Goal: Task Accomplishment & Management: Complete application form

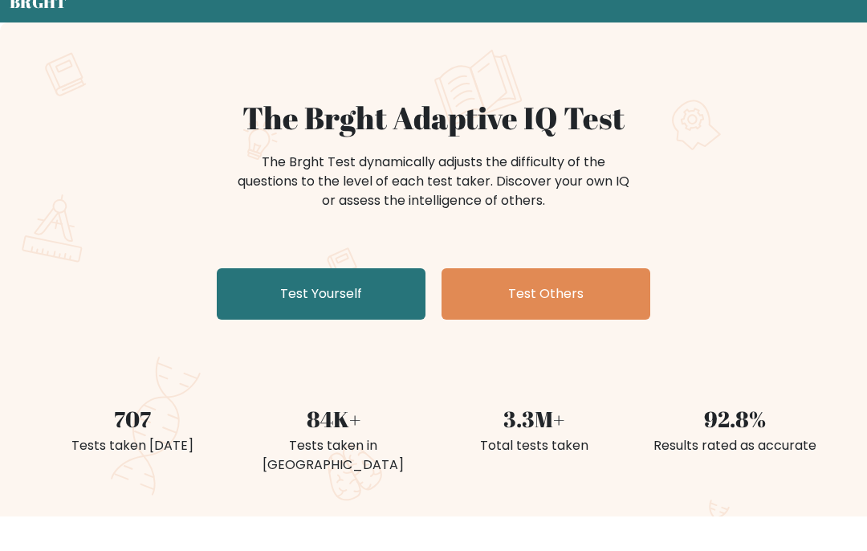
scroll to position [96, 0]
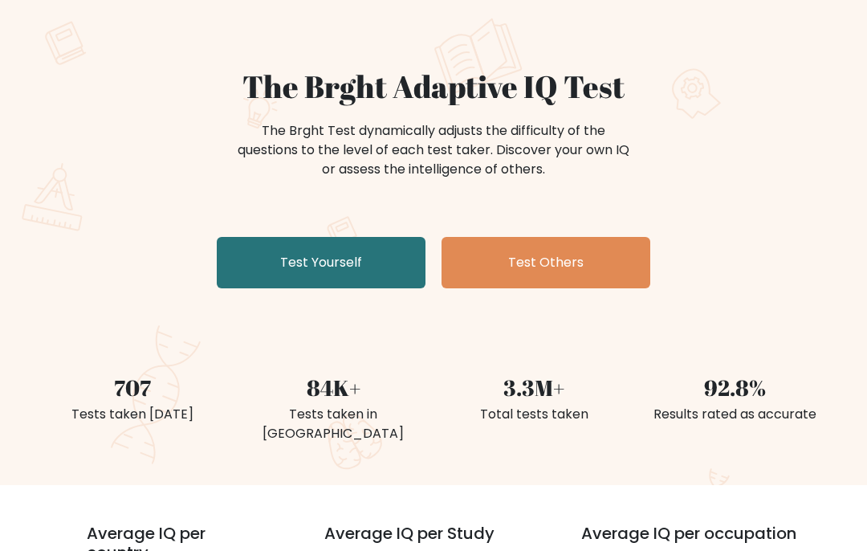
click at [380, 267] on link "Test Yourself" at bounding box center [321, 263] width 209 height 51
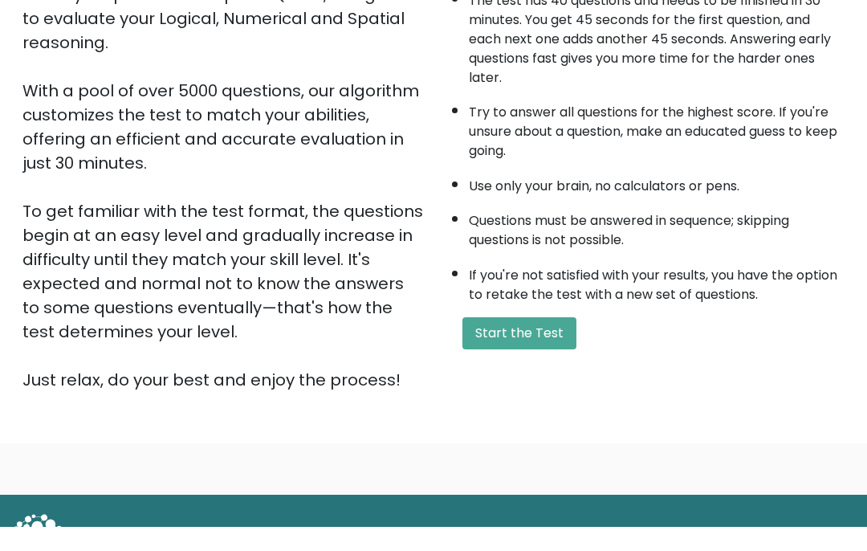
scroll to position [256, 0]
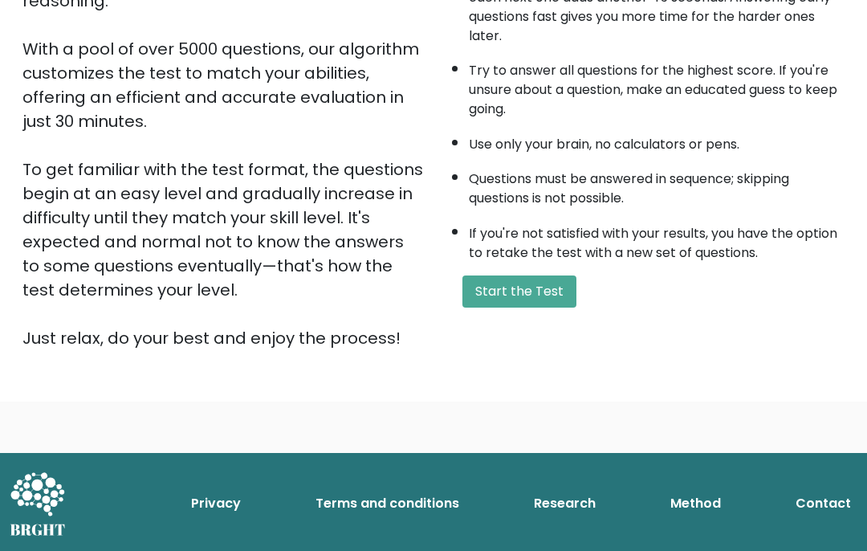
click at [556, 307] on button "Start the Test" at bounding box center [519, 291] width 114 height 32
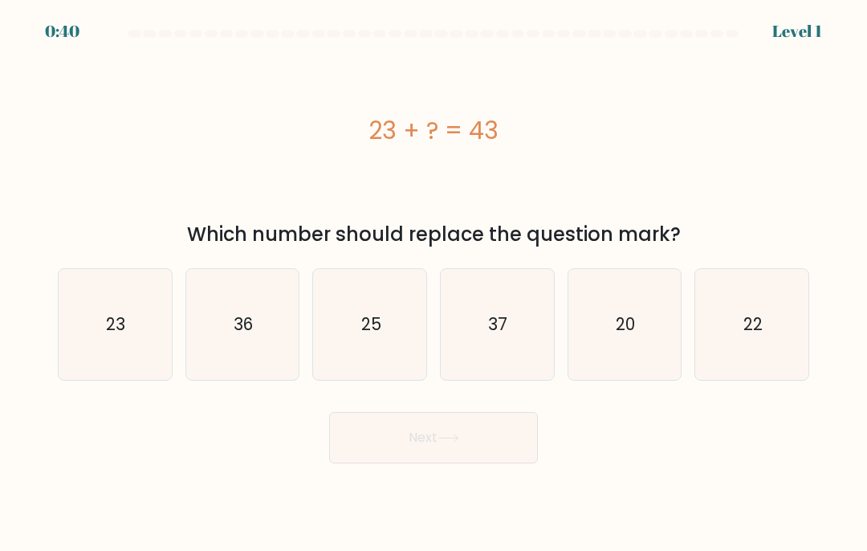
click at [417, 311] on icon "25" at bounding box center [370, 324] width 111 height 111
click at [433, 283] on input "c. 25" at bounding box center [433, 279] width 1 height 8
radio input "true"
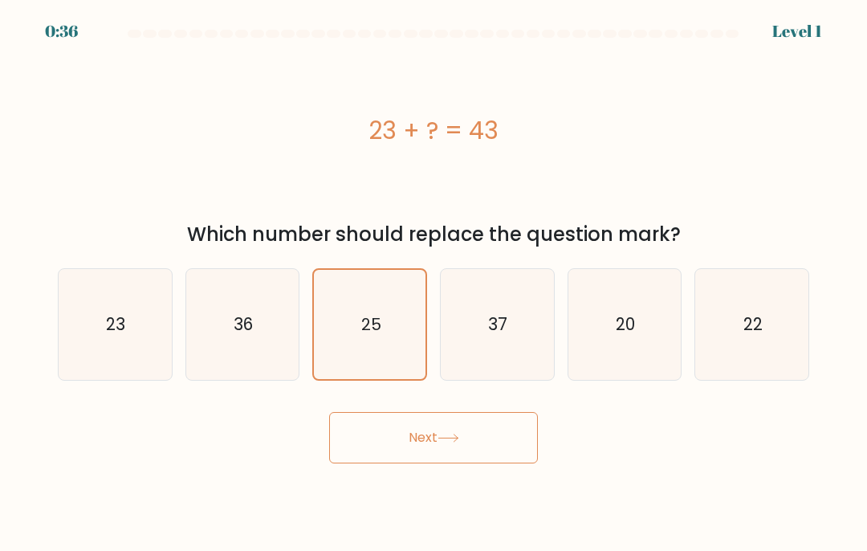
click at [494, 446] on button "Next" at bounding box center [433, 437] width 209 height 51
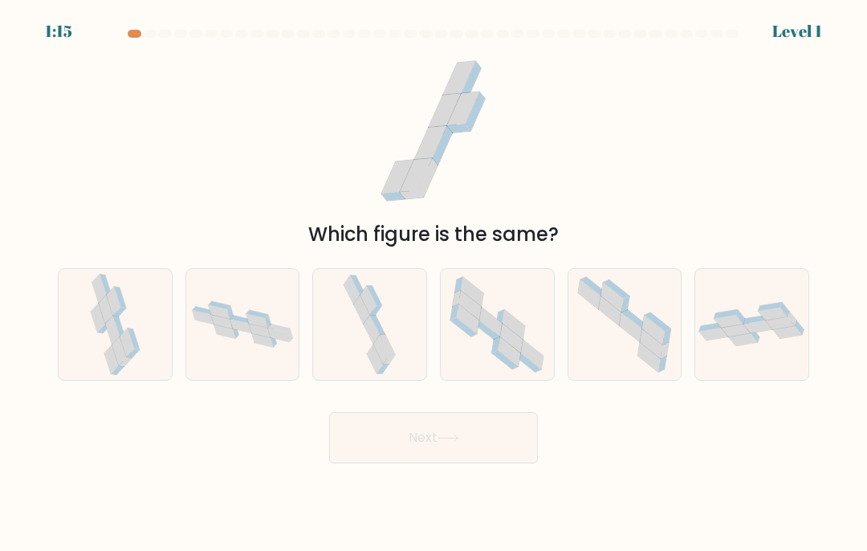
click at [396, 348] on icon at bounding box center [369, 324] width 58 height 111
click at [433, 283] on input "c." at bounding box center [433, 279] width 1 height 8
radio input "true"
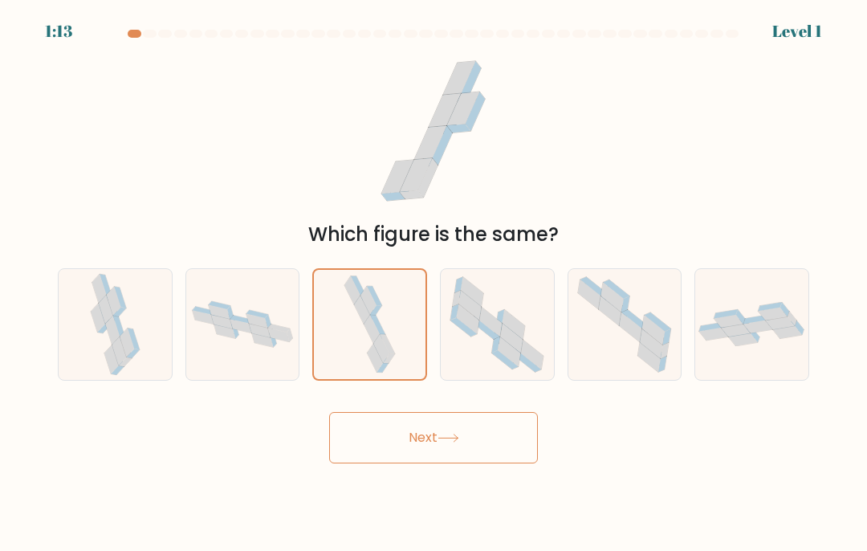
click at [504, 463] on button "Next" at bounding box center [433, 437] width 209 height 51
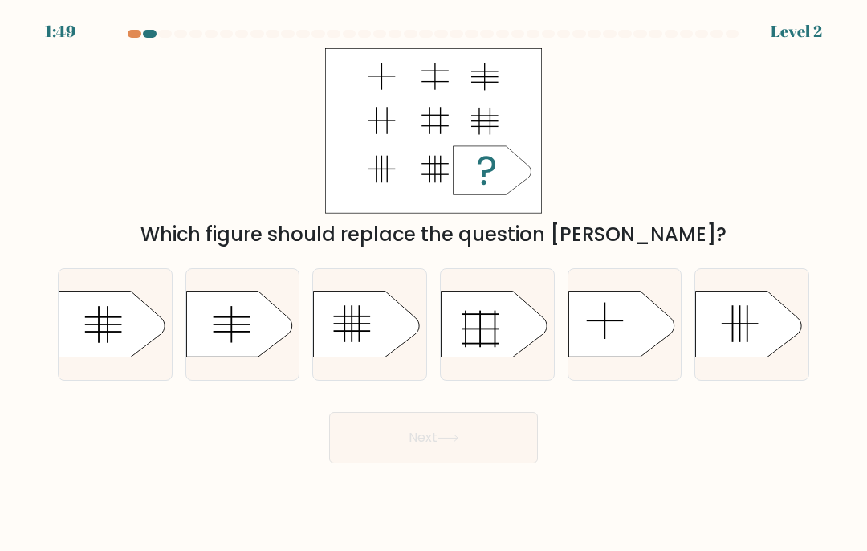
click at [375, 380] on div at bounding box center [369, 324] width 115 height 112
click at [433, 283] on input "c." at bounding box center [433, 279] width 1 height 8
radio input "true"
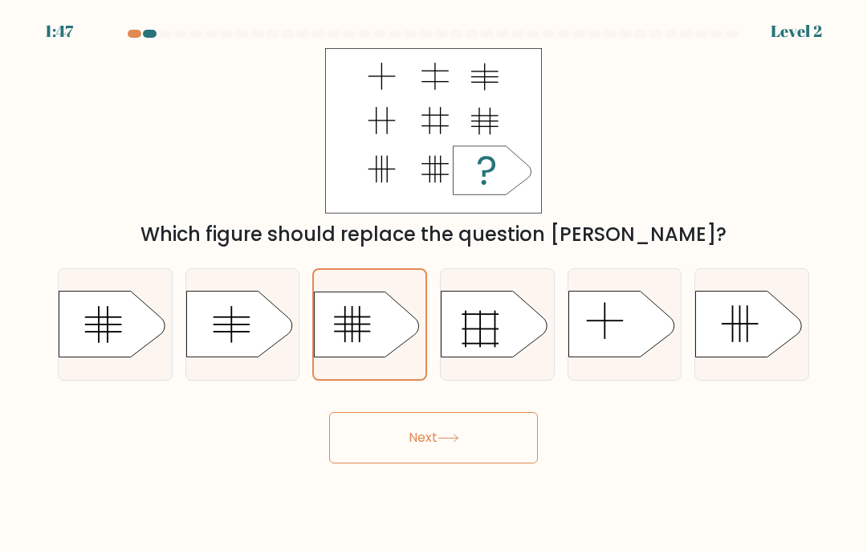
click at [473, 463] on button "Next" at bounding box center [433, 437] width 209 height 51
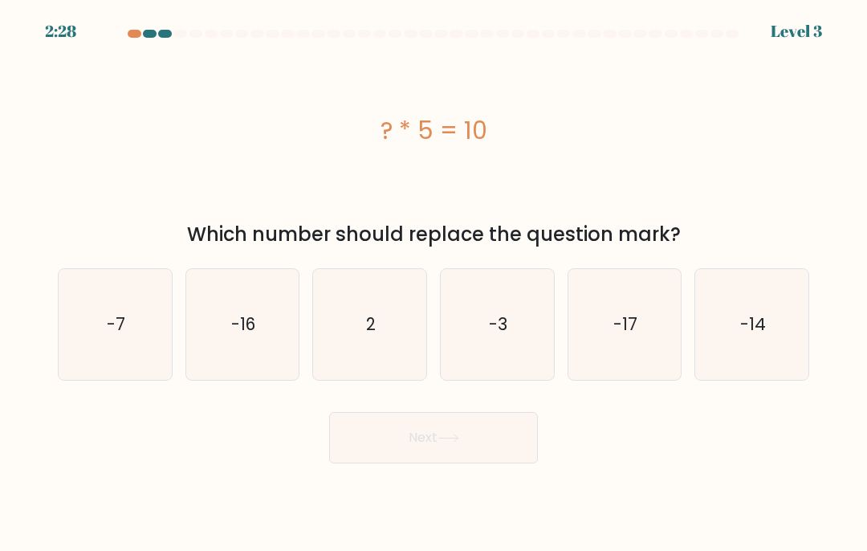
click at [403, 359] on icon "2" at bounding box center [370, 324] width 111 height 111
click at [433, 283] on input "c. 2" at bounding box center [433, 279] width 1 height 8
radio input "true"
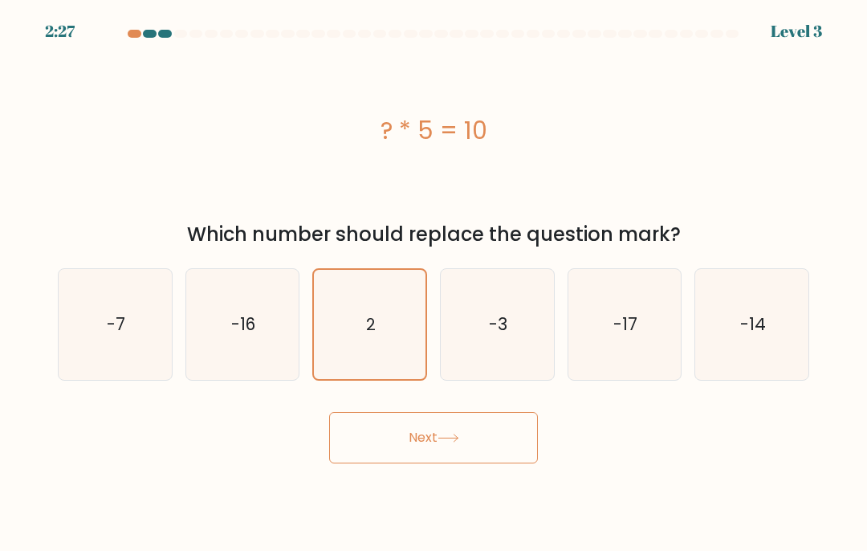
click at [408, 463] on button "Next" at bounding box center [433, 437] width 209 height 51
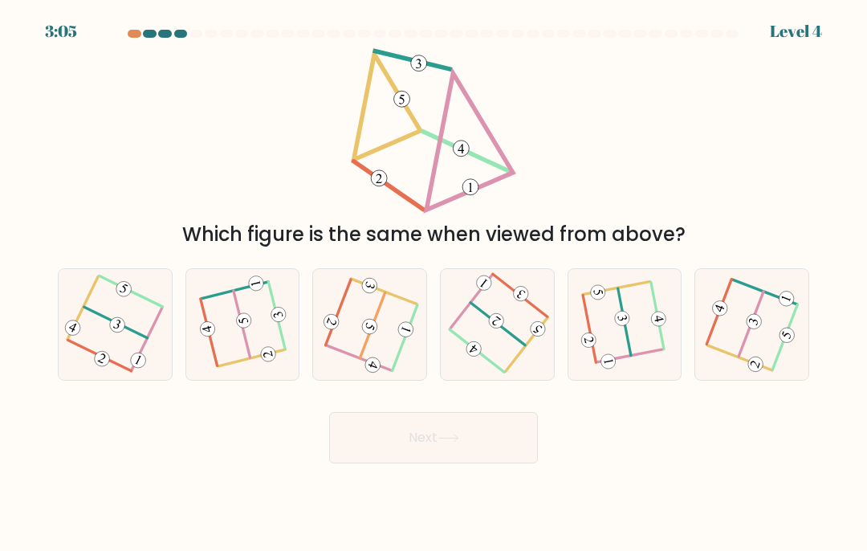
click at [632, 360] on icon at bounding box center [624, 324] width 85 height 88
click at [434, 283] on input "e." at bounding box center [433, 279] width 1 height 8
radio input "true"
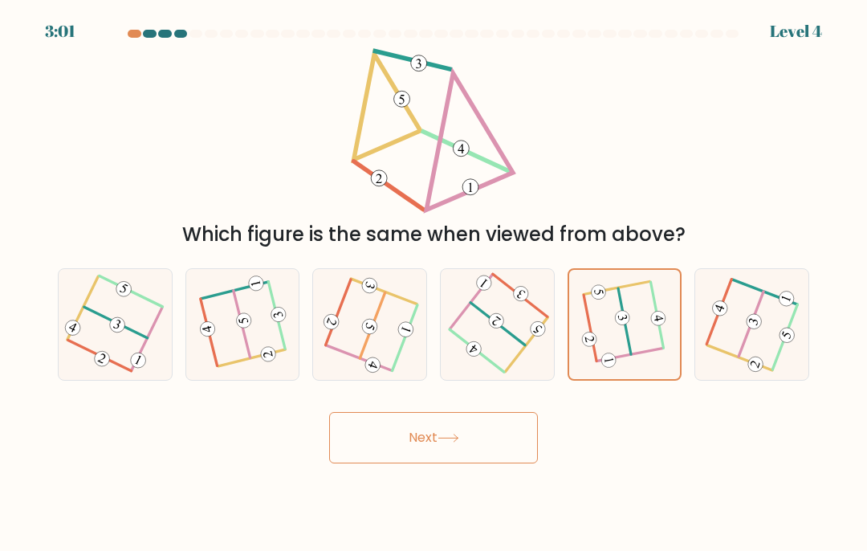
click at [487, 455] on button "Next" at bounding box center [433, 437] width 209 height 51
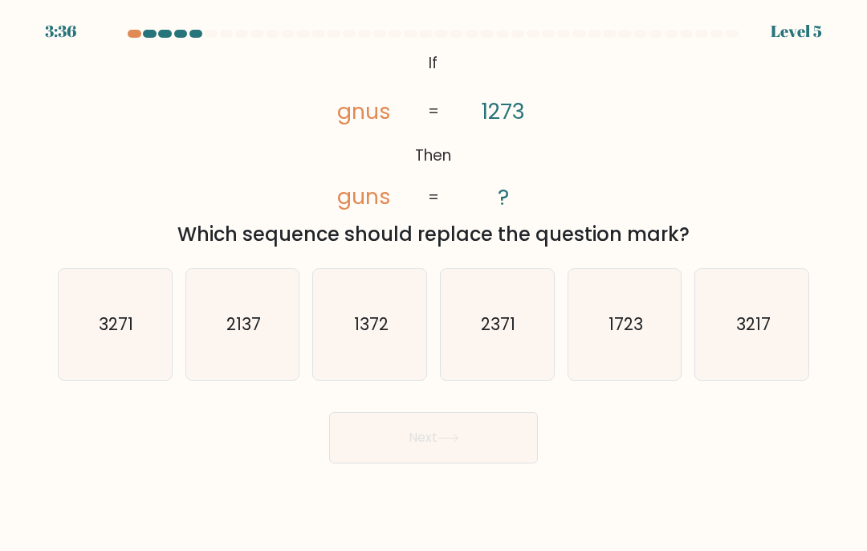
click at [671, 370] on icon "1723" at bounding box center [624, 324] width 111 height 111
click at [434, 283] on input "e. 1723" at bounding box center [433, 279] width 1 height 8
radio input "true"
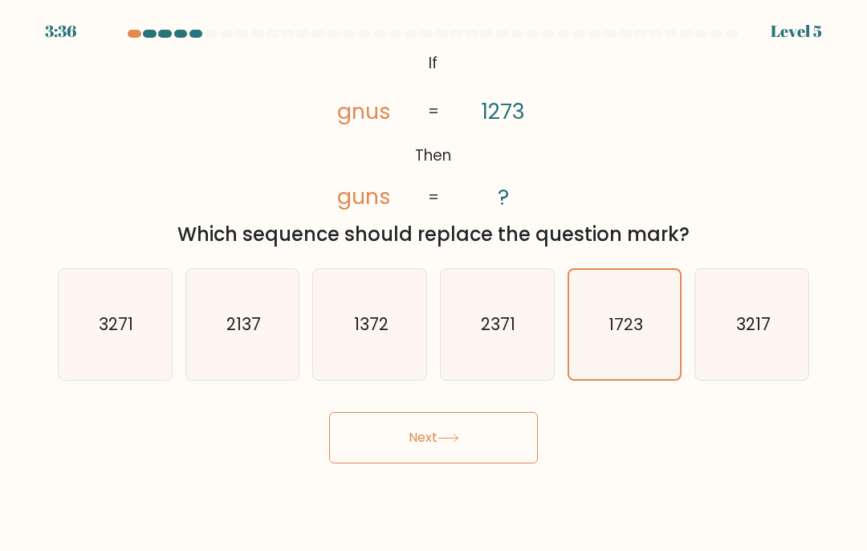
click at [526, 463] on button "Next" at bounding box center [433, 437] width 209 height 51
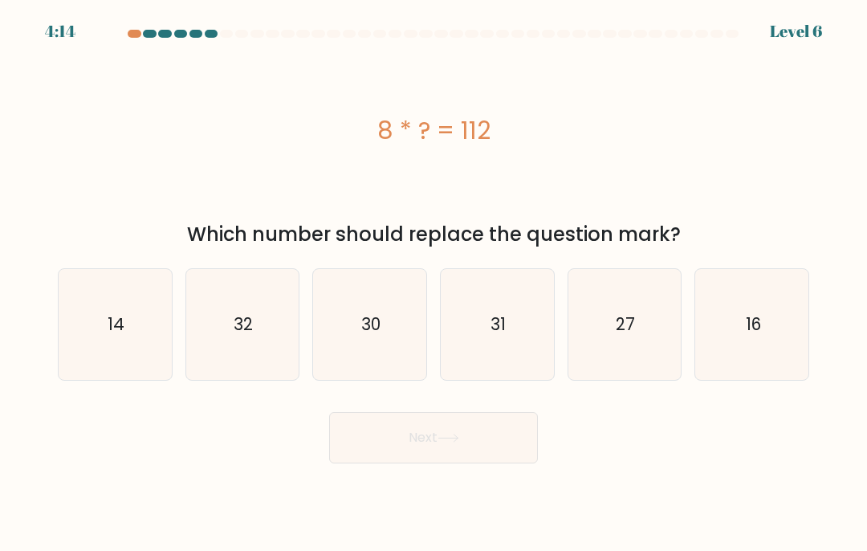
click at [160, 342] on icon "14" at bounding box center [114, 324] width 111 height 111
click at [433, 283] on input "a. 14" at bounding box center [433, 279] width 1 height 8
radio input "true"
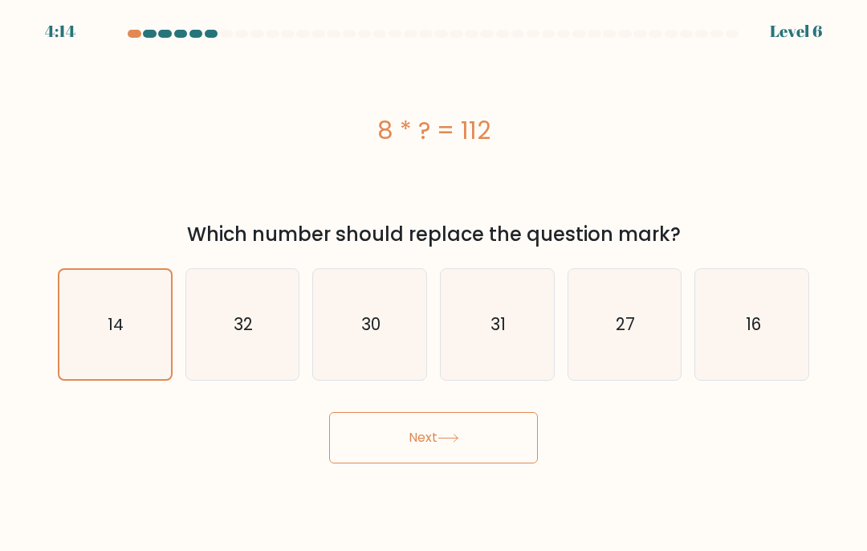
click at [460, 463] on button "Next" at bounding box center [433, 437] width 209 height 51
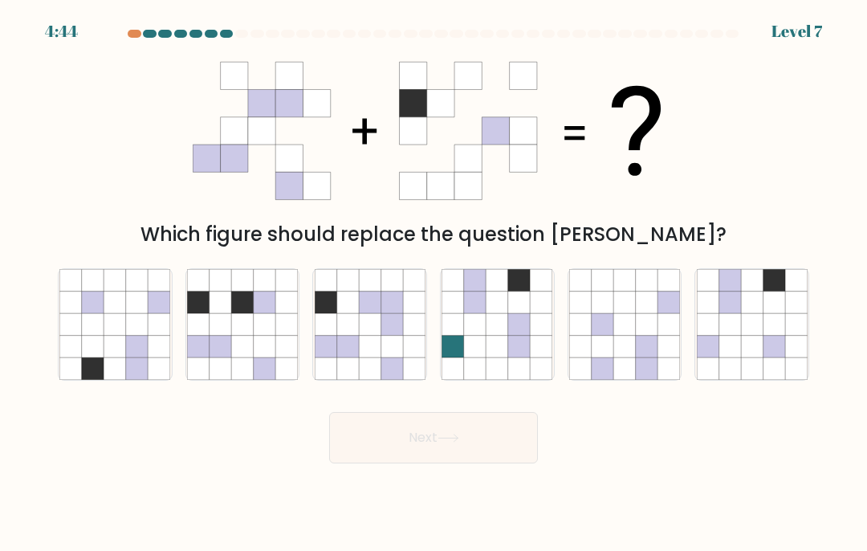
click at [396, 357] on icon at bounding box center [391, 346] width 22 height 22
click at [433, 283] on input "c." at bounding box center [433, 279] width 1 height 8
radio input "true"
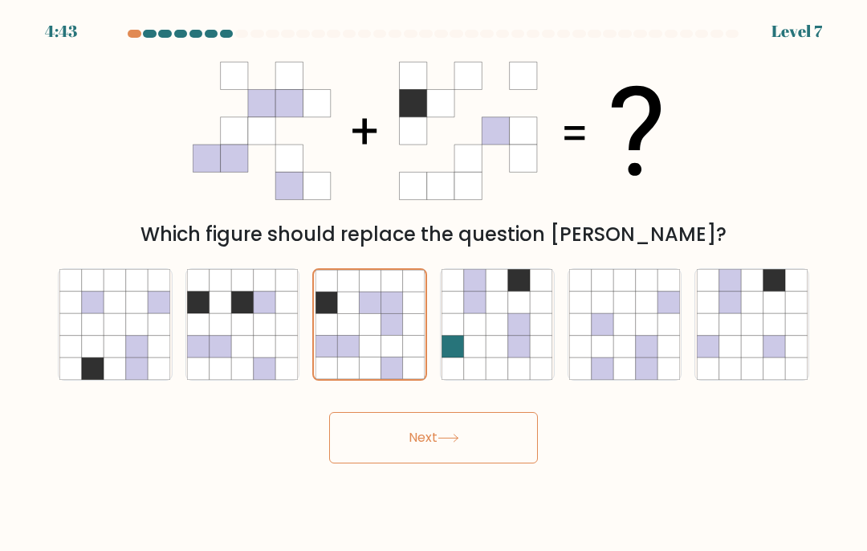
click at [421, 459] on button "Next" at bounding box center [433, 437] width 209 height 51
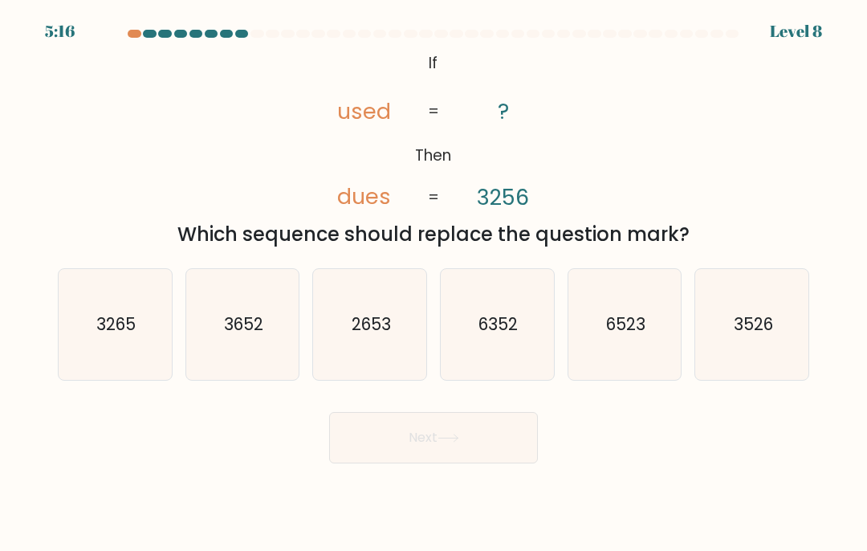
click at [628, 331] on icon "6523" at bounding box center [624, 324] width 111 height 111
click at [434, 283] on input "e. 6523" at bounding box center [433, 279] width 1 height 8
radio input "true"
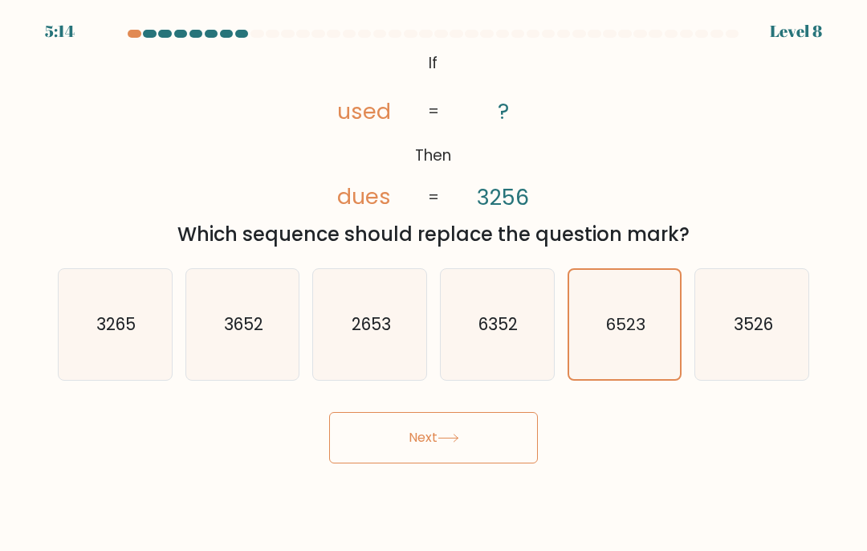
click at [510, 454] on button "Next" at bounding box center [433, 437] width 209 height 51
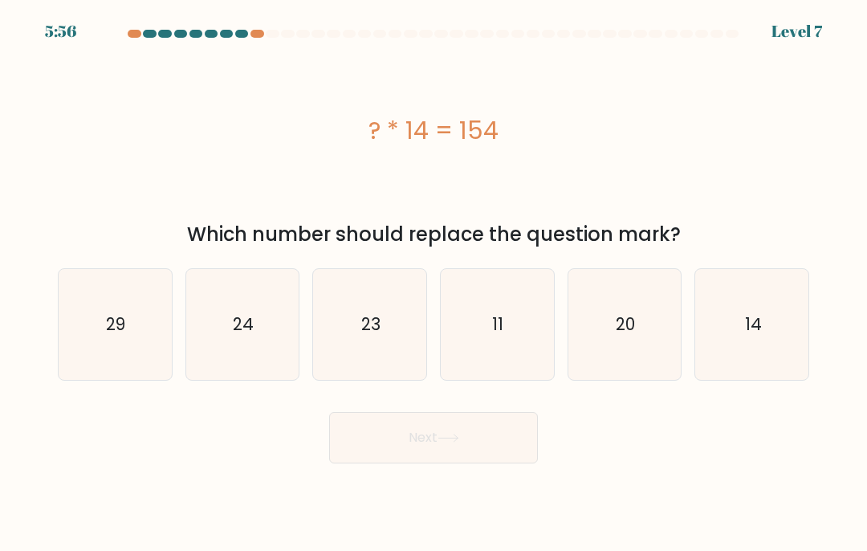
click at [518, 347] on icon "11" at bounding box center [496, 324] width 111 height 111
click at [434, 283] on input "d. 11" at bounding box center [433, 279] width 1 height 8
radio input "true"
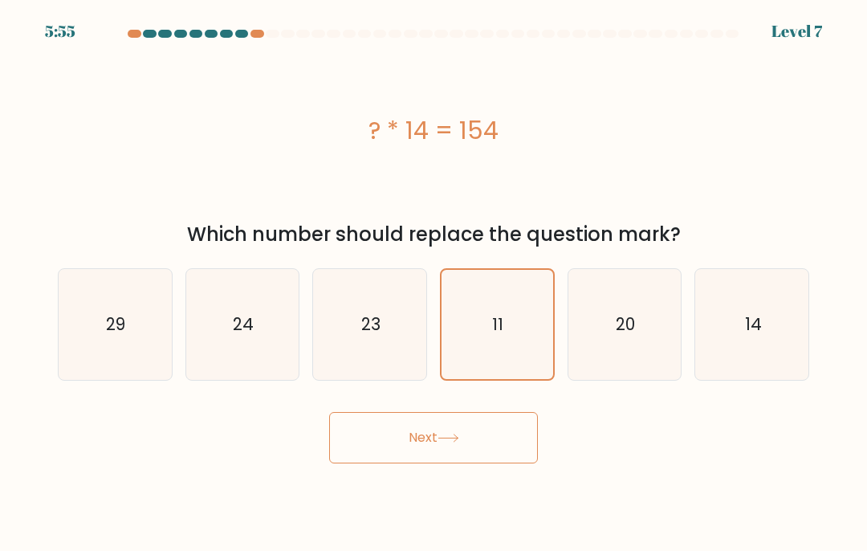
click at [486, 463] on button "Next" at bounding box center [433, 437] width 209 height 51
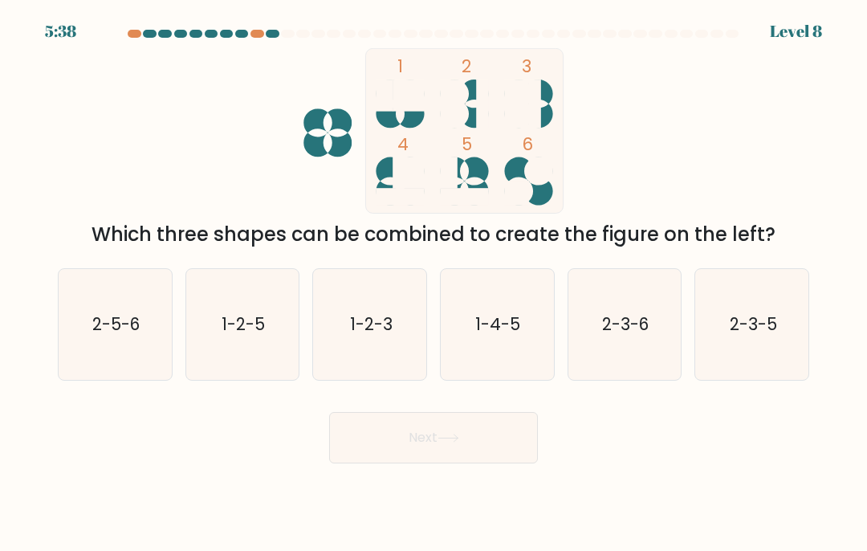
click at [258, 379] on icon "1-2-5" at bounding box center [242, 324] width 111 height 111
click at [433, 283] on input "b. 1-2-5" at bounding box center [433, 279] width 1 height 8
radio input "true"
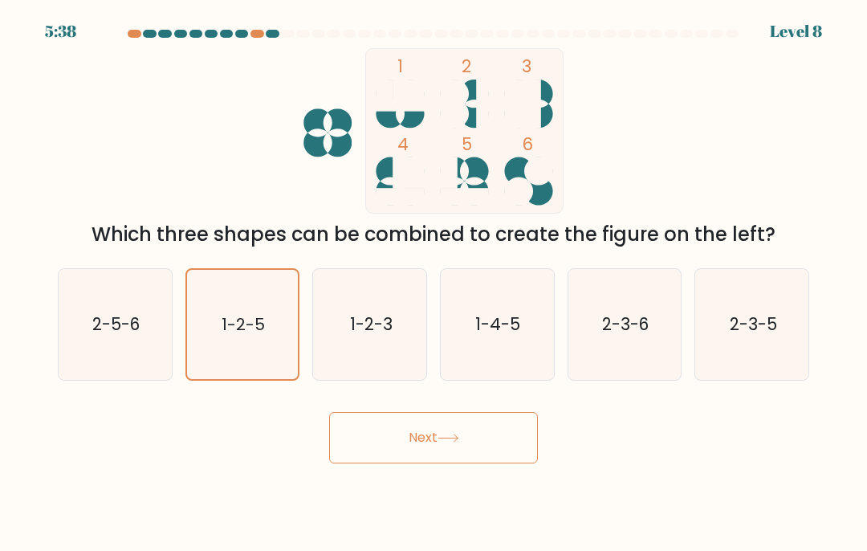
click at [415, 463] on button "Next" at bounding box center [433, 437] width 209 height 51
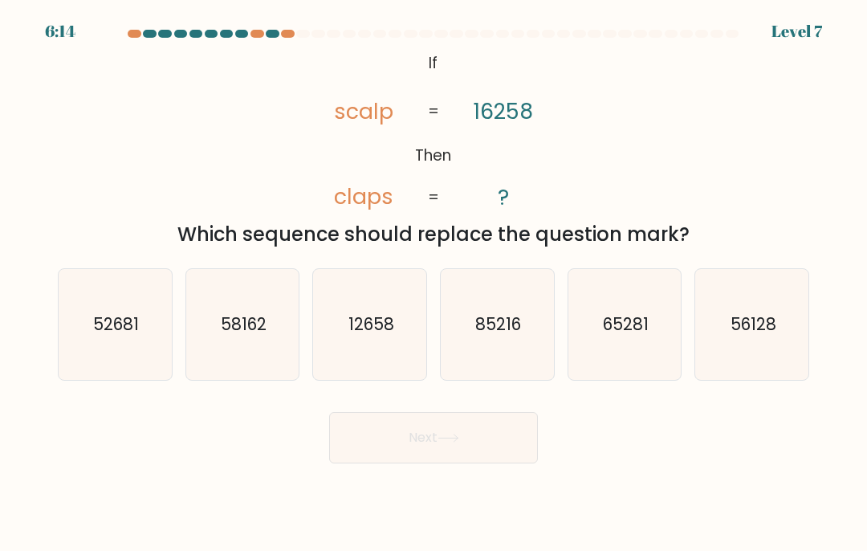
click at [665, 347] on icon "65281" at bounding box center [624, 324] width 111 height 111
click at [434, 283] on input "e. 65281" at bounding box center [433, 279] width 1 height 8
radio input "true"
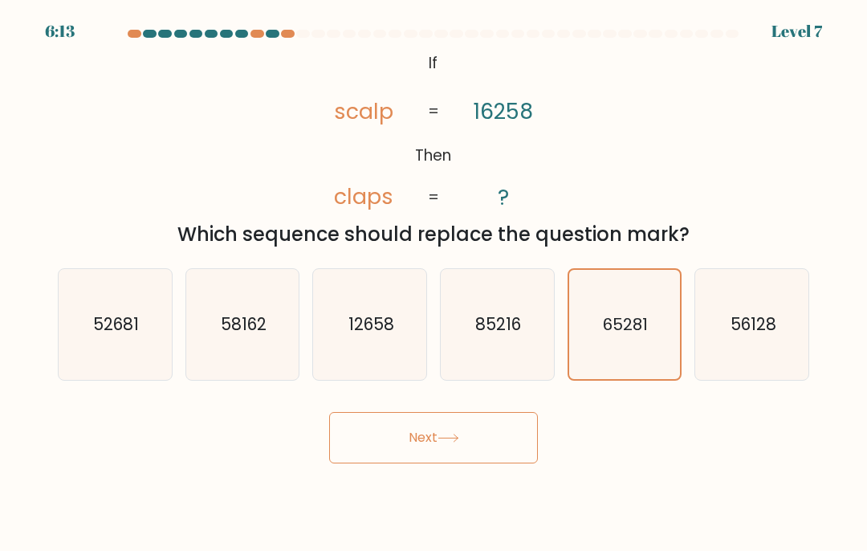
click at [502, 501] on body "6:13 Level 7 If" at bounding box center [433, 275] width 867 height 551
click at [477, 457] on button "Next" at bounding box center [433, 437] width 209 height 51
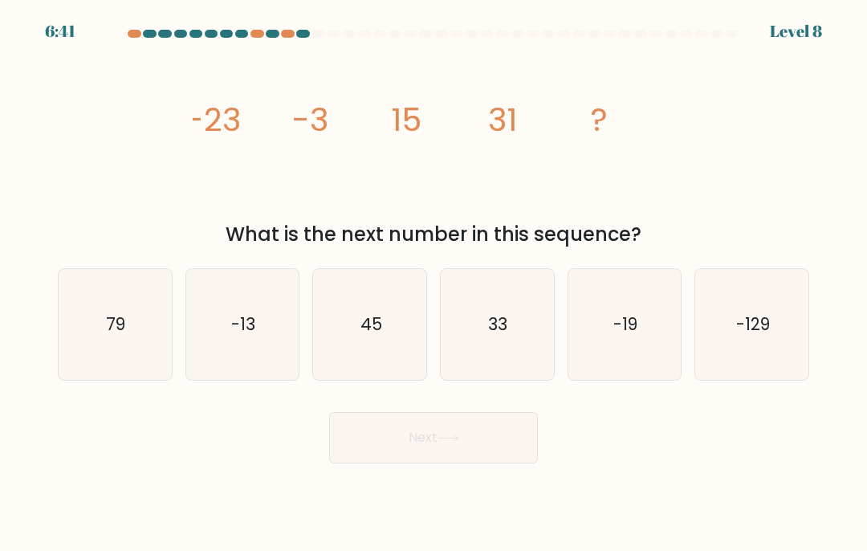
click at [364, 357] on icon "45" at bounding box center [370, 324] width 111 height 111
click at [433, 283] on input "c. 45" at bounding box center [433, 279] width 1 height 8
radio input "true"
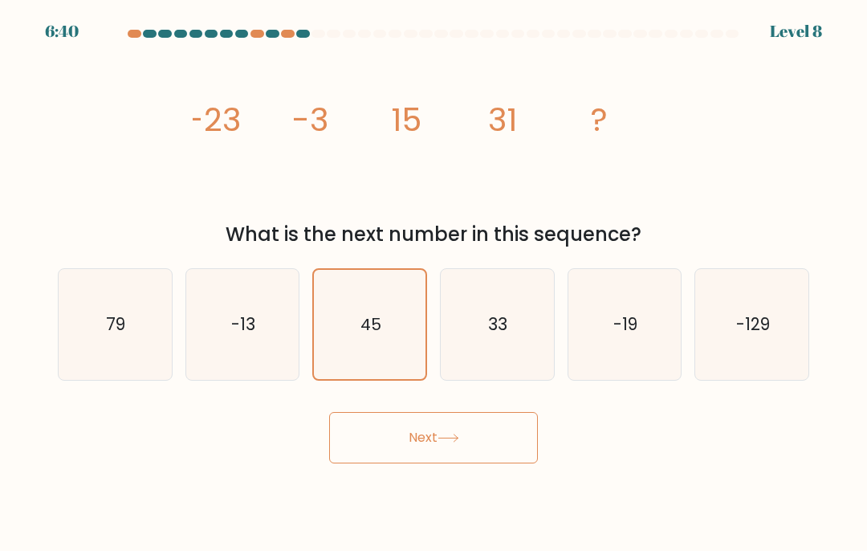
click at [453, 463] on button "Next" at bounding box center [433, 437] width 209 height 51
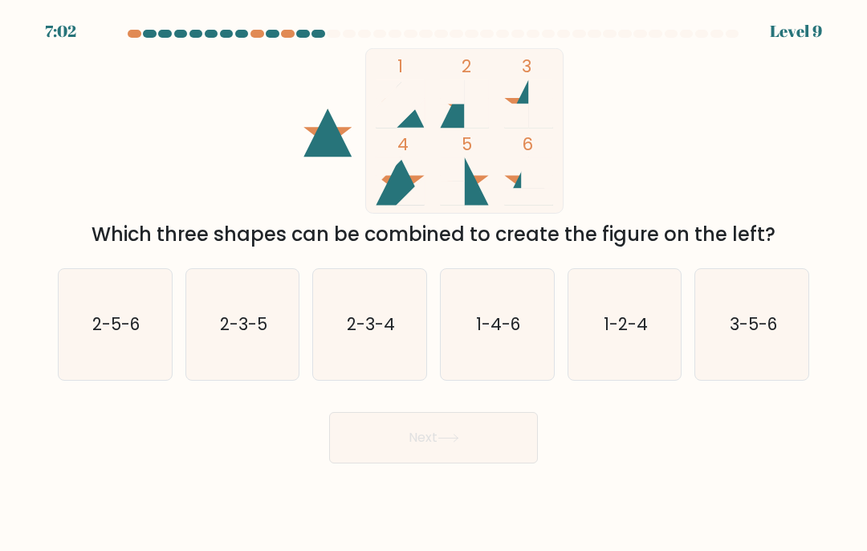
click at [246, 335] on text "2-3-5" at bounding box center [243, 323] width 47 height 23
click at [433, 283] on input "b. 2-3-5" at bounding box center [433, 279] width 1 height 8
radio input "true"
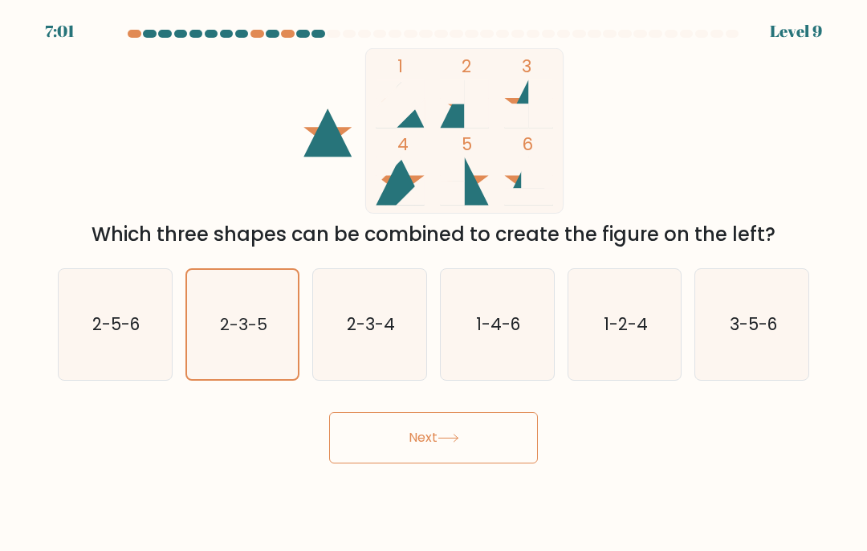
click at [427, 463] on button "Next" at bounding box center [433, 437] width 209 height 51
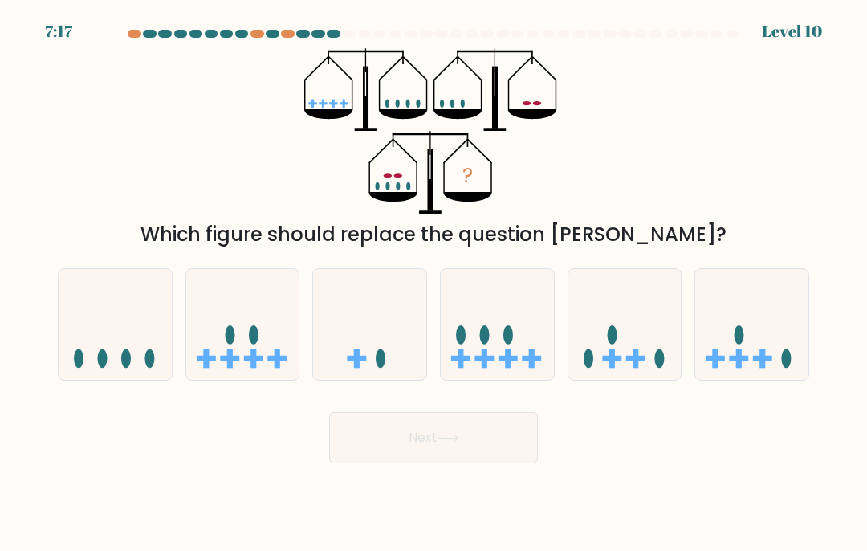
click at [298, 372] on icon at bounding box center [242, 325] width 113 height 94
click at [433, 283] on input "b." at bounding box center [433, 279] width 1 height 8
radio input "true"
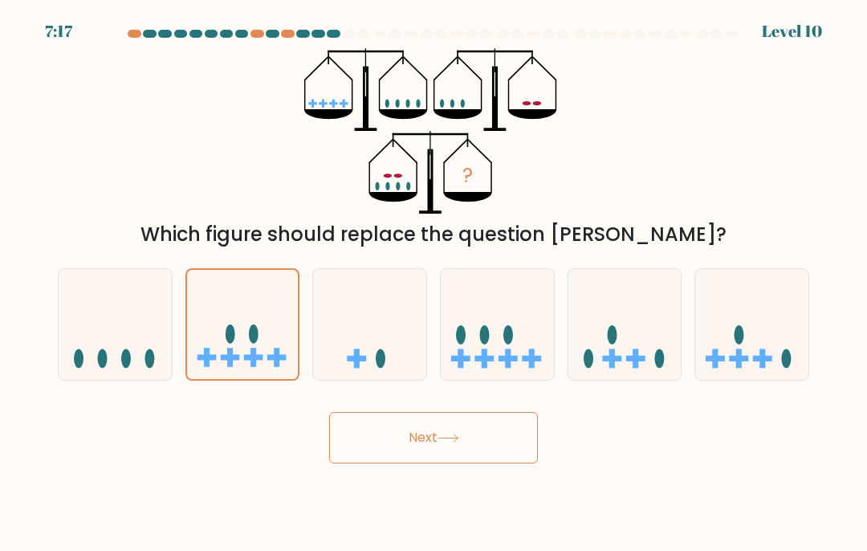
click at [393, 463] on button "Next" at bounding box center [433, 437] width 209 height 51
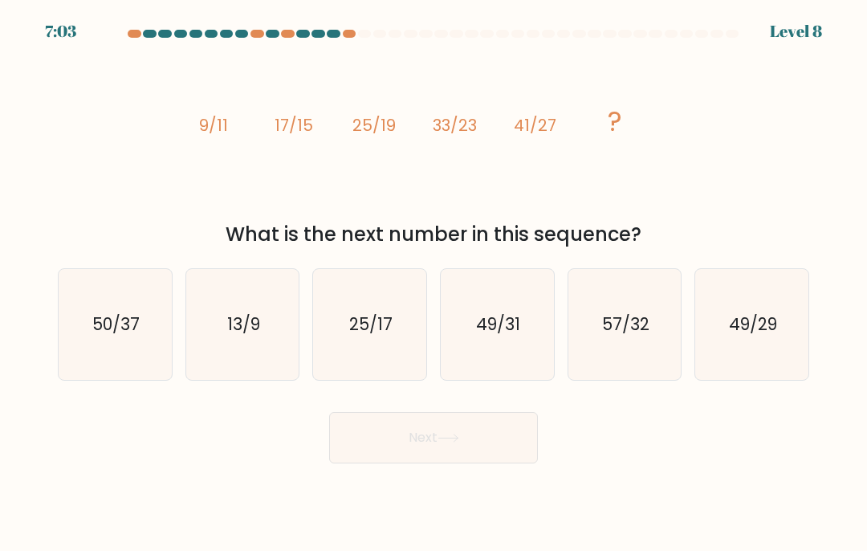
click at [503, 299] on icon "49/31" at bounding box center [496, 324] width 111 height 111
click at [434, 283] on input "d. 49/31" at bounding box center [433, 279] width 1 height 8
radio input "true"
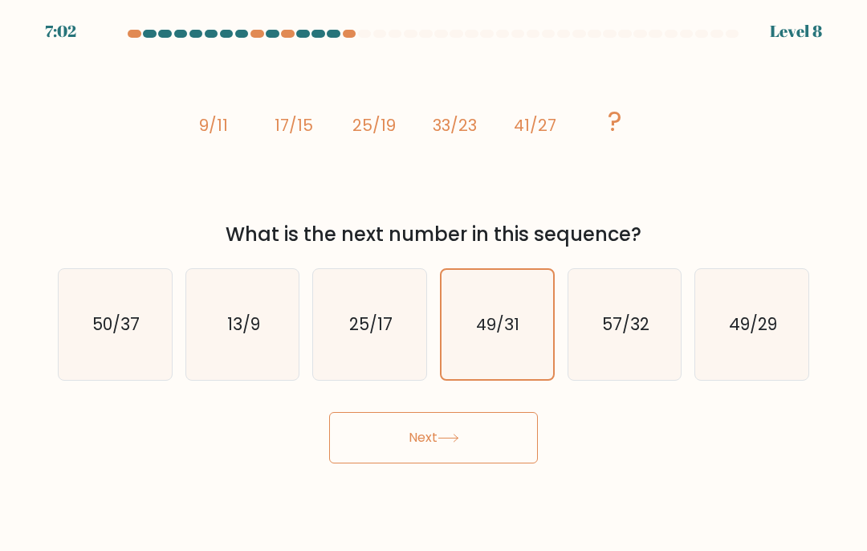
click at [462, 463] on button "Next" at bounding box center [433, 437] width 209 height 51
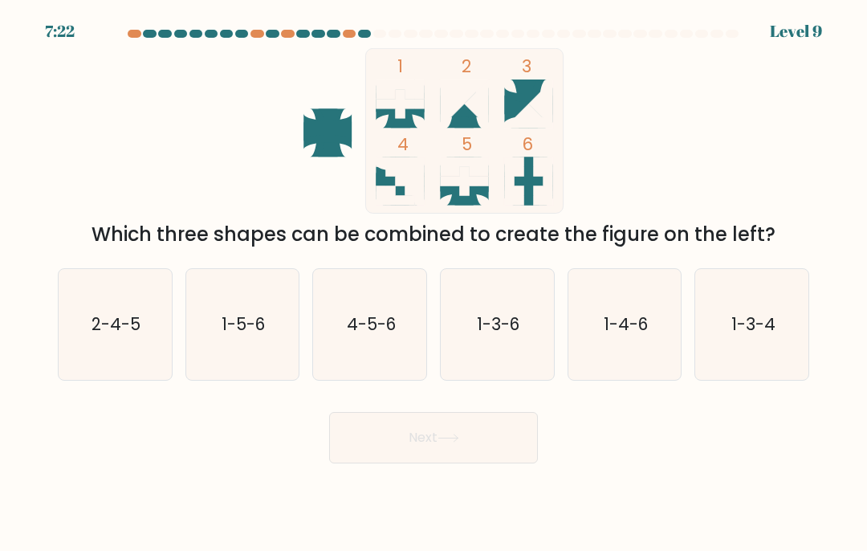
click at [259, 333] on text "1-5-6" at bounding box center [242, 323] width 43 height 23
click at [433, 283] on input "b. 1-5-6" at bounding box center [433, 279] width 1 height 8
radio input "true"
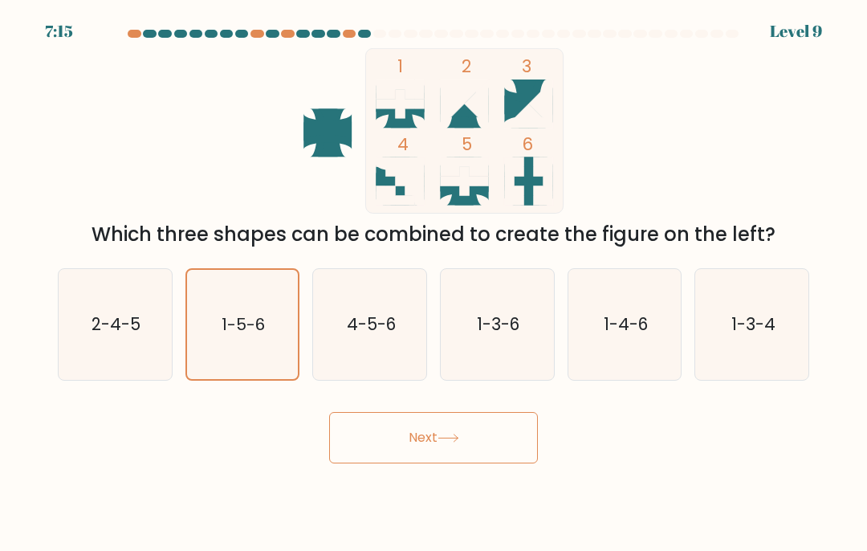
click at [404, 463] on button "Next" at bounding box center [433, 437] width 209 height 51
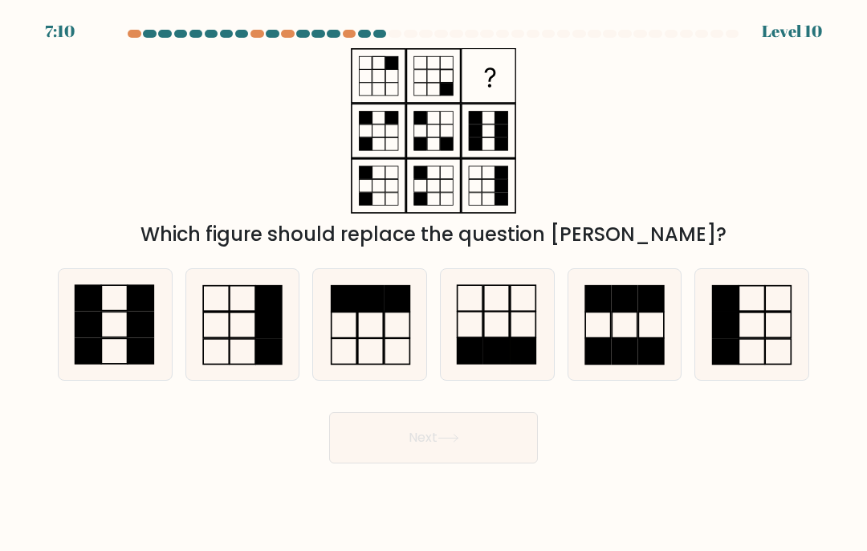
click at [499, 364] on rect at bounding box center [496, 351] width 25 height 26
click at [434, 283] on input "d." at bounding box center [433, 279] width 1 height 8
radio input "true"
click at [493, 463] on button "Next" at bounding box center [433, 437] width 209 height 51
